Goal: Task Accomplishment & Management: Manage account settings

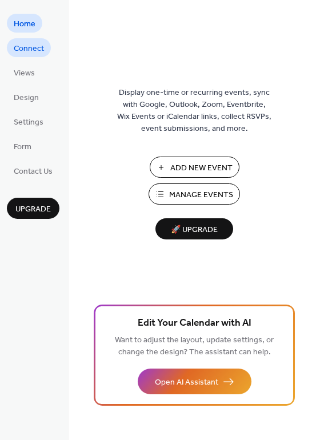
click at [30, 46] on span "Connect" at bounding box center [29, 49] width 30 height 12
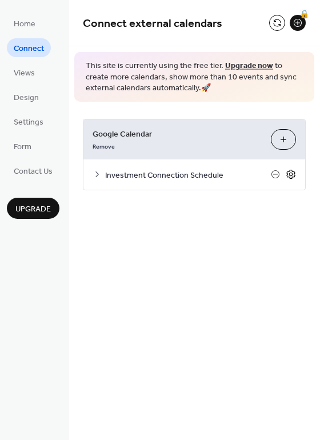
click at [291, 173] on icon at bounding box center [291, 174] width 10 height 10
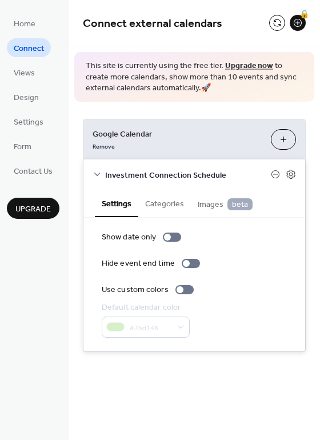
click at [161, 202] on button "Categories" at bounding box center [164, 203] width 53 height 26
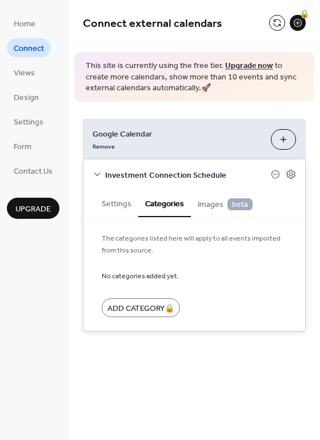
click at [216, 202] on span "Images beta" at bounding box center [225, 204] width 55 height 13
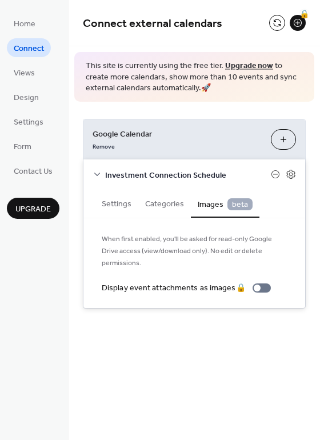
click at [96, 173] on icon at bounding box center [97, 174] width 6 height 3
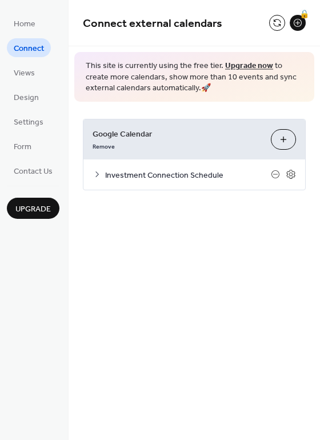
click at [170, 177] on span "Investment Connection Schedule" at bounding box center [188, 175] width 166 height 12
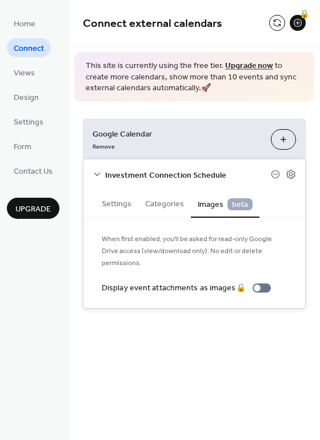
click at [118, 202] on button "Settings" at bounding box center [116, 203] width 43 height 26
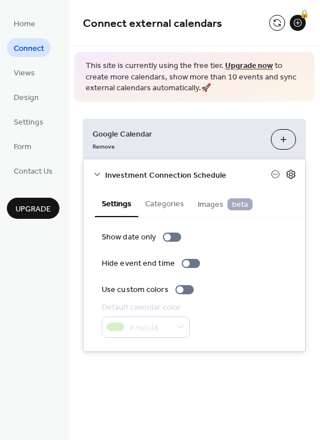
click at [293, 176] on icon at bounding box center [291, 174] width 10 height 10
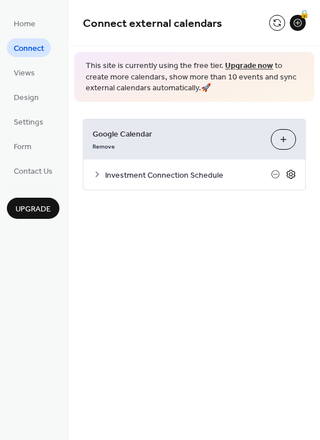
click at [293, 176] on icon at bounding box center [291, 174] width 10 height 10
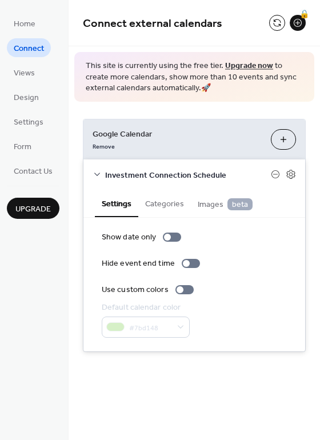
click at [106, 176] on span "Investment Connection Schedule" at bounding box center [188, 175] width 166 height 12
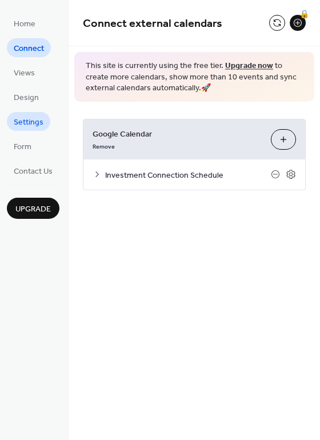
click at [30, 121] on span "Settings" at bounding box center [29, 123] width 30 height 12
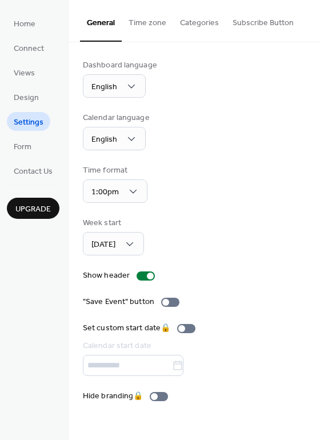
click at [250, 17] on button "Subscribe Button" at bounding box center [263, 20] width 75 height 41
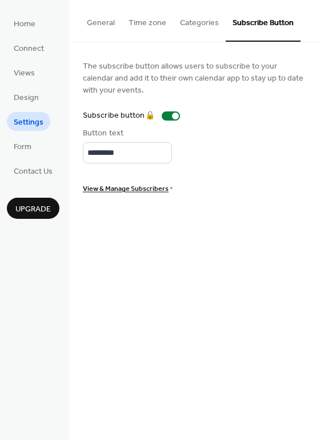
click at [91, 16] on button "General" at bounding box center [101, 20] width 42 height 41
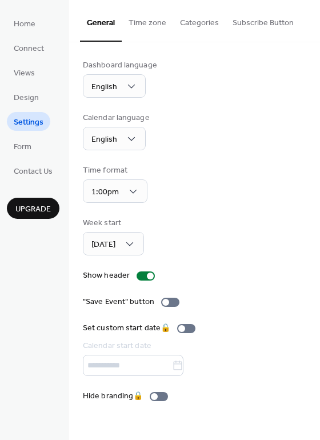
click at [33, 200] on button "Upgrade" at bounding box center [33, 208] width 53 height 21
click at [33, 49] on span "Connect" at bounding box center [29, 49] width 30 height 12
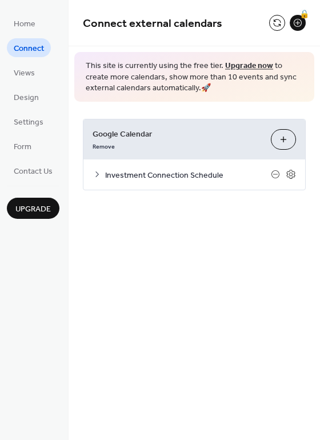
click at [100, 173] on icon at bounding box center [97, 174] width 9 height 9
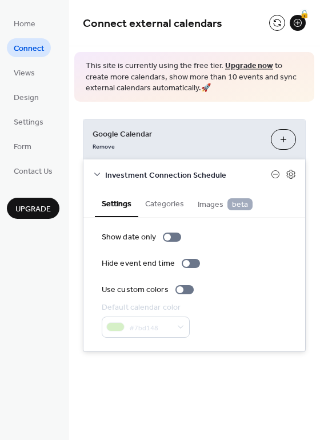
click at [160, 205] on button "Categories" at bounding box center [164, 203] width 53 height 26
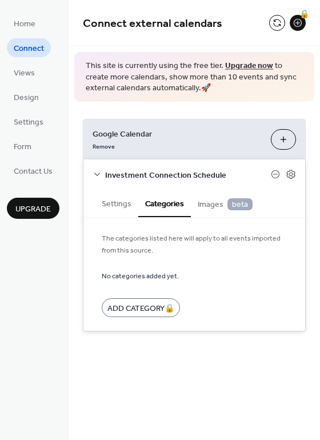
click at [208, 204] on span "Images beta" at bounding box center [225, 204] width 55 height 13
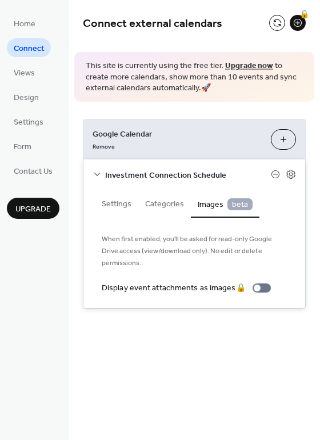
click at [120, 204] on button "Settings" at bounding box center [116, 203] width 43 height 26
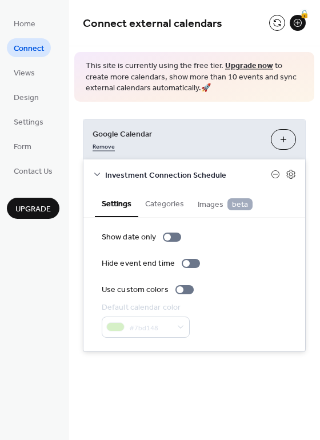
click at [101, 146] on link "Remove" at bounding box center [104, 146] width 22 height 12
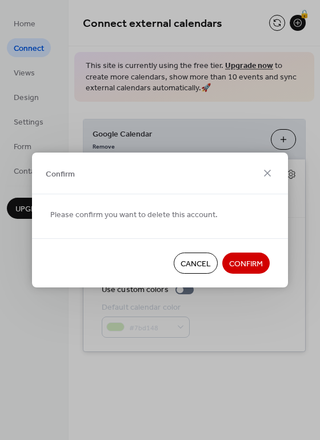
click at [192, 266] on span "Cancel" at bounding box center [196, 264] width 30 height 12
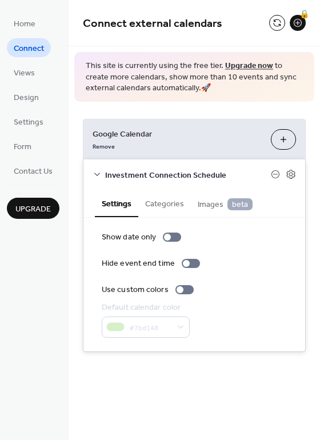
click at [283, 136] on button "Choose Calendars" at bounding box center [283, 139] width 25 height 21
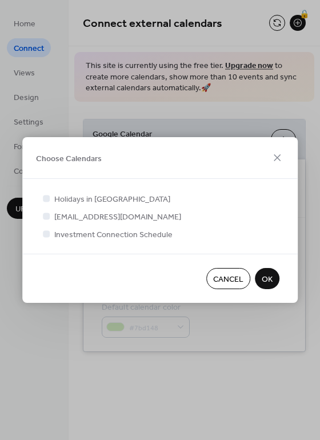
click at [266, 274] on span "OK" at bounding box center [267, 280] width 11 height 12
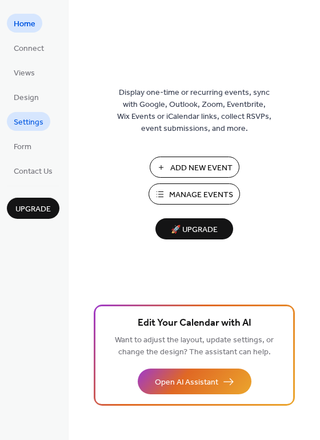
click at [26, 122] on span "Settings" at bounding box center [29, 123] width 30 height 12
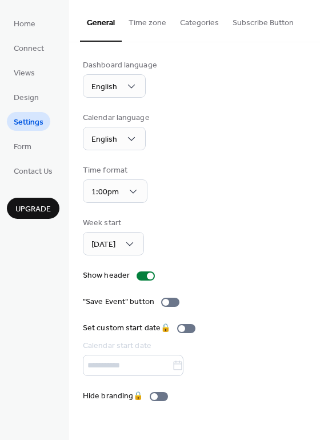
click at [208, 24] on button "Categories" at bounding box center [199, 20] width 53 height 41
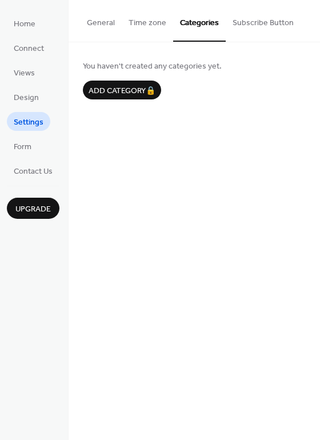
click at [122, 23] on button "Time zone" at bounding box center [147, 20] width 51 height 41
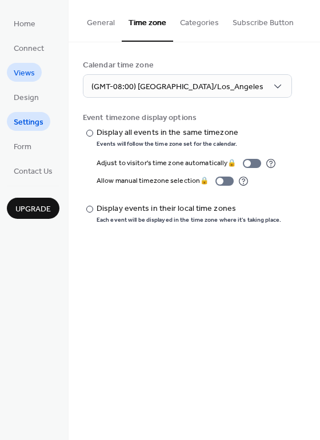
click at [29, 72] on span "Views" at bounding box center [24, 73] width 21 height 12
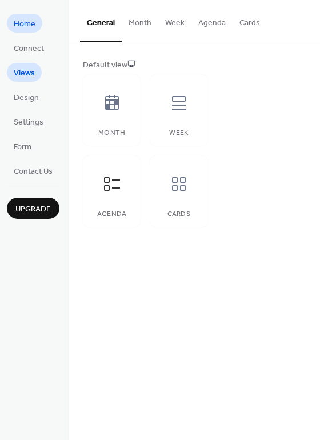
click at [30, 24] on span "Home" at bounding box center [25, 24] width 22 height 12
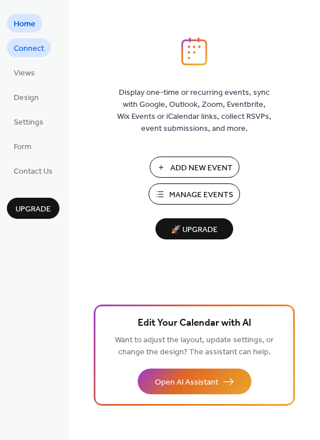
click at [27, 43] on span "Connect" at bounding box center [29, 49] width 30 height 12
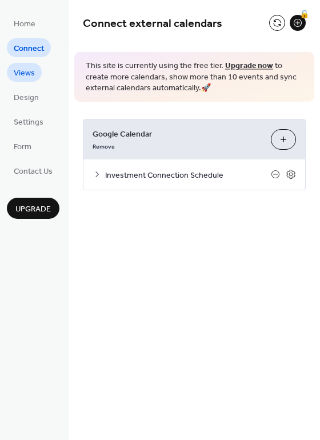
click at [29, 79] on span "Views" at bounding box center [24, 73] width 21 height 12
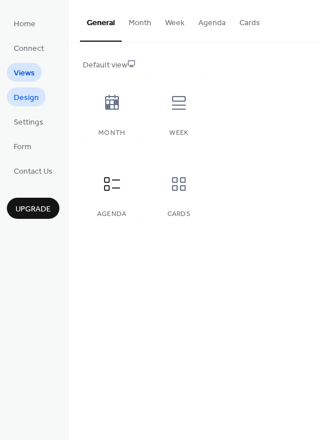
click at [27, 94] on span "Design" at bounding box center [26, 98] width 25 height 12
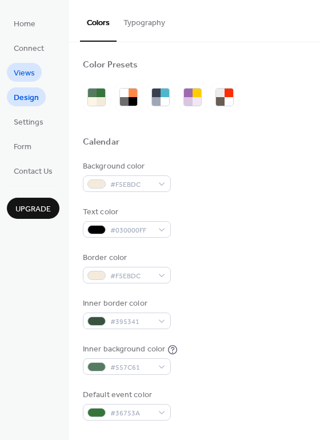
click at [27, 75] on span "Views" at bounding box center [24, 73] width 21 height 12
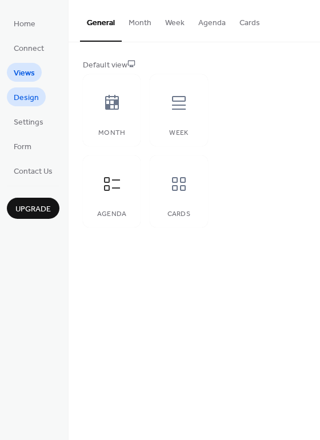
click at [30, 94] on span "Design" at bounding box center [26, 98] width 25 height 12
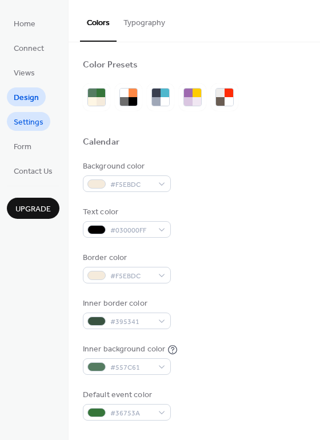
click at [27, 118] on span "Settings" at bounding box center [29, 123] width 30 height 12
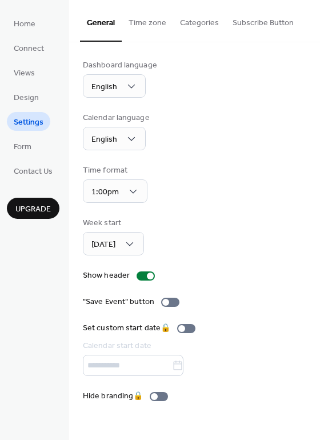
click at [142, 19] on button "Time zone" at bounding box center [147, 20] width 51 height 41
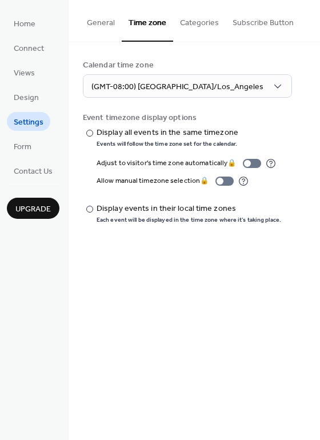
click at [196, 26] on button "Categories" at bounding box center [199, 20] width 53 height 41
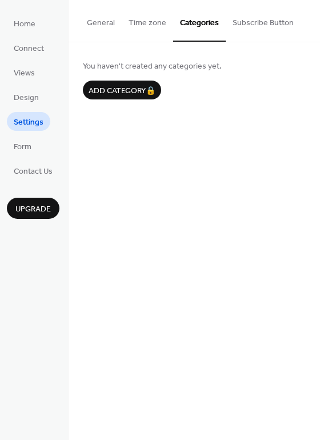
click at [250, 15] on button "Subscribe Button" at bounding box center [263, 20] width 75 height 41
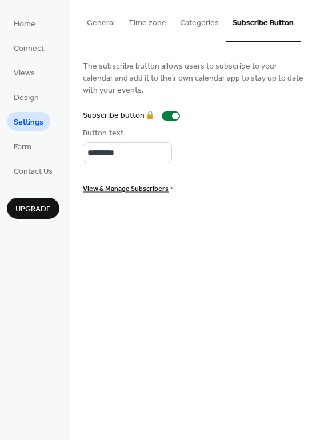
click at [141, 23] on button "Time zone" at bounding box center [147, 20] width 51 height 41
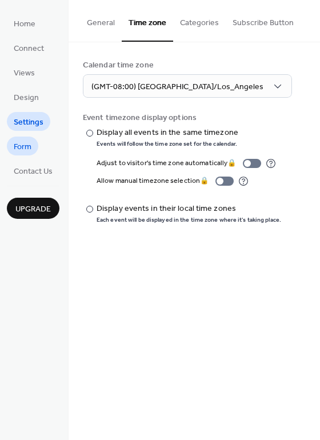
click at [22, 142] on span "Form" at bounding box center [23, 147] width 18 height 12
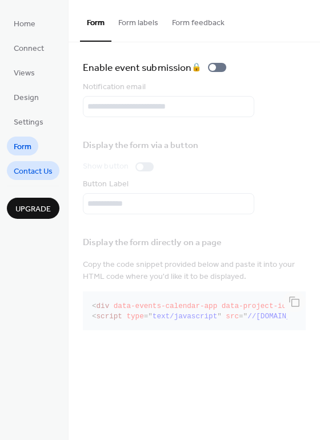
click at [22, 169] on span "Contact Us" at bounding box center [33, 172] width 39 height 12
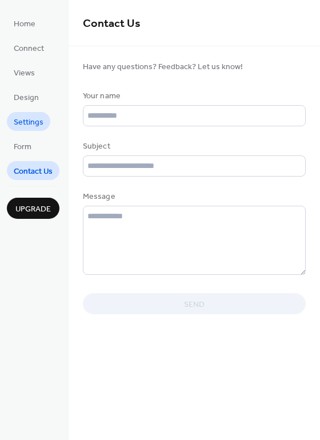
click at [31, 120] on span "Settings" at bounding box center [29, 123] width 30 height 12
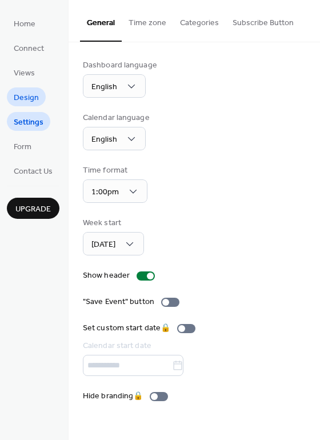
click at [20, 100] on span "Design" at bounding box center [26, 98] width 25 height 12
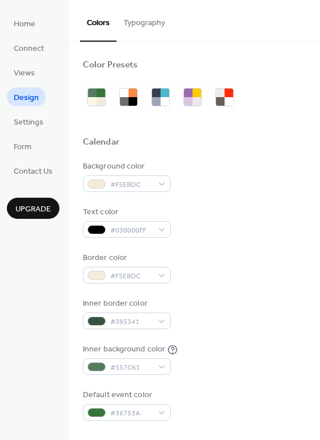
click at [141, 17] on button "Typography" at bounding box center [144, 20] width 55 height 41
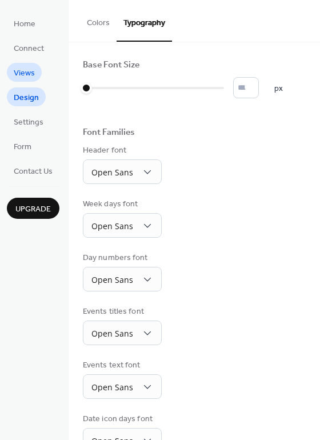
click at [23, 71] on span "Views" at bounding box center [24, 73] width 21 height 12
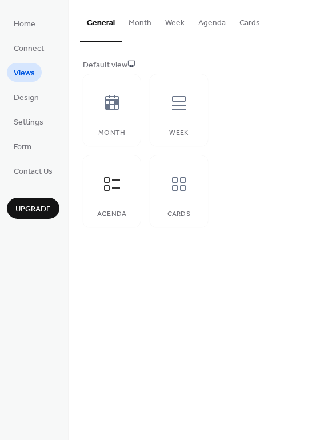
click at [216, 29] on button "Agenda" at bounding box center [212, 20] width 41 height 41
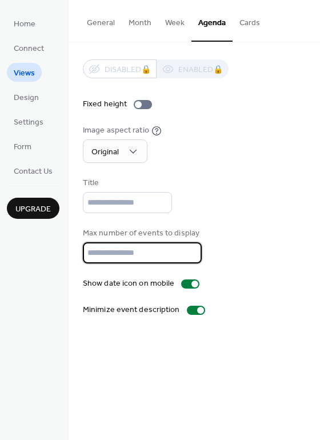
click at [187, 256] on input "*" at bounding box center [142, 252] width 119 height 21
type input "*"
click at [189, 260] on input "*" at bounding box center [142, 252] width 119 height 21
